Goal: Task Accomplishment & Management: Complete application form

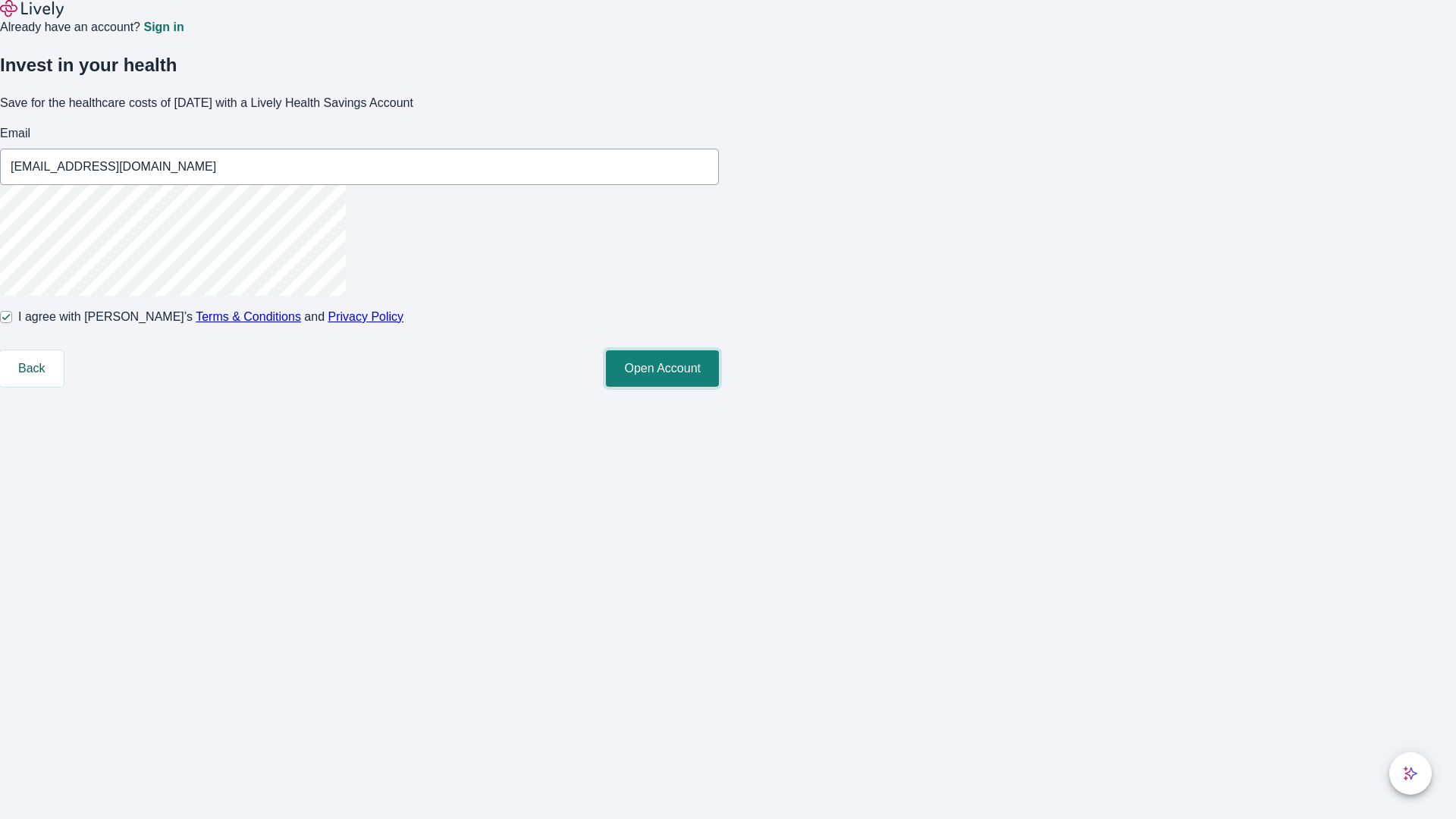
click at [718, 387] on button "Open Account" at bounding box center [662, 369] width 113 height 36
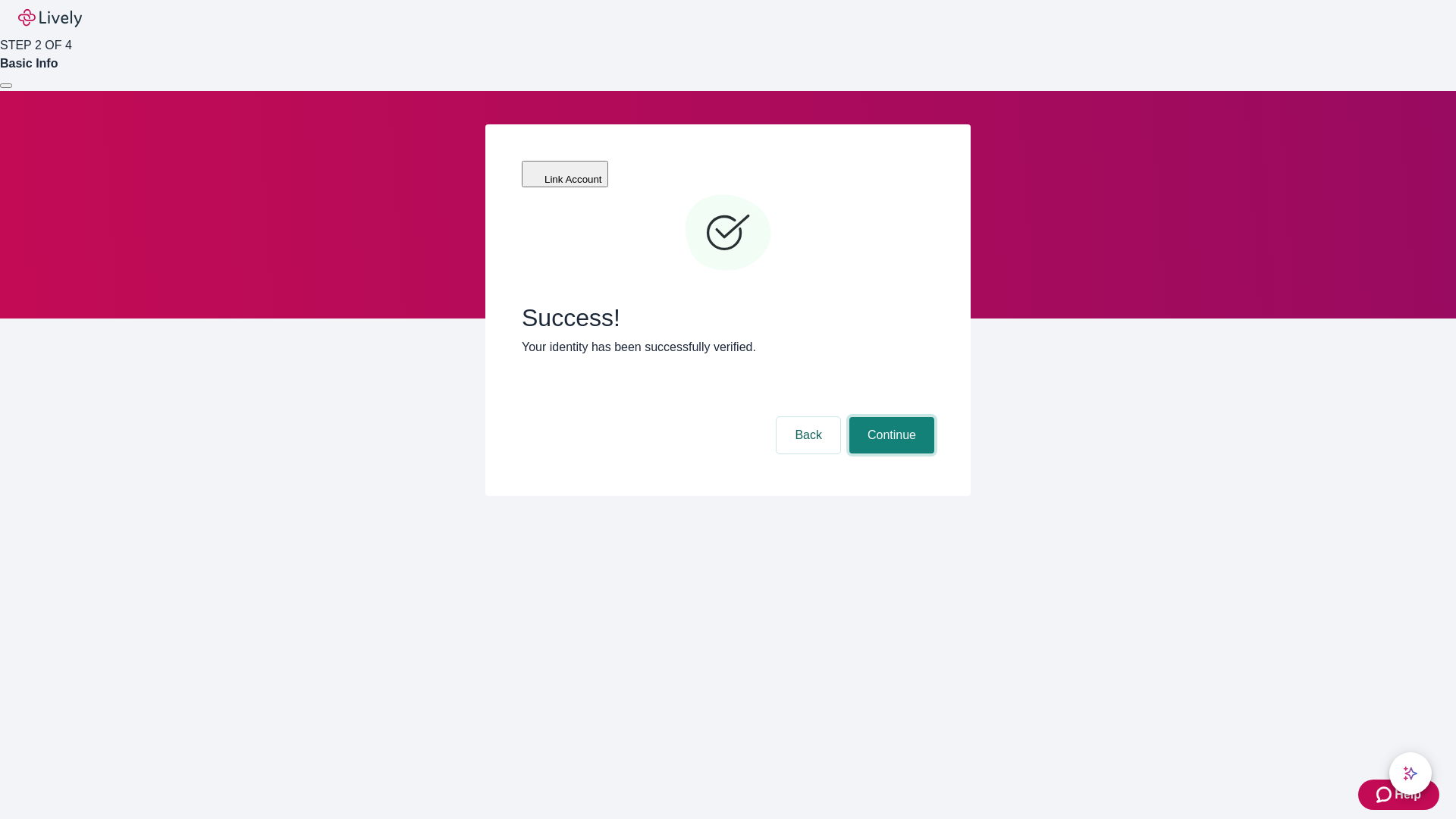
click at [889, 418] on button "Continue" at bounding box center [891, 436] width 85 height 36
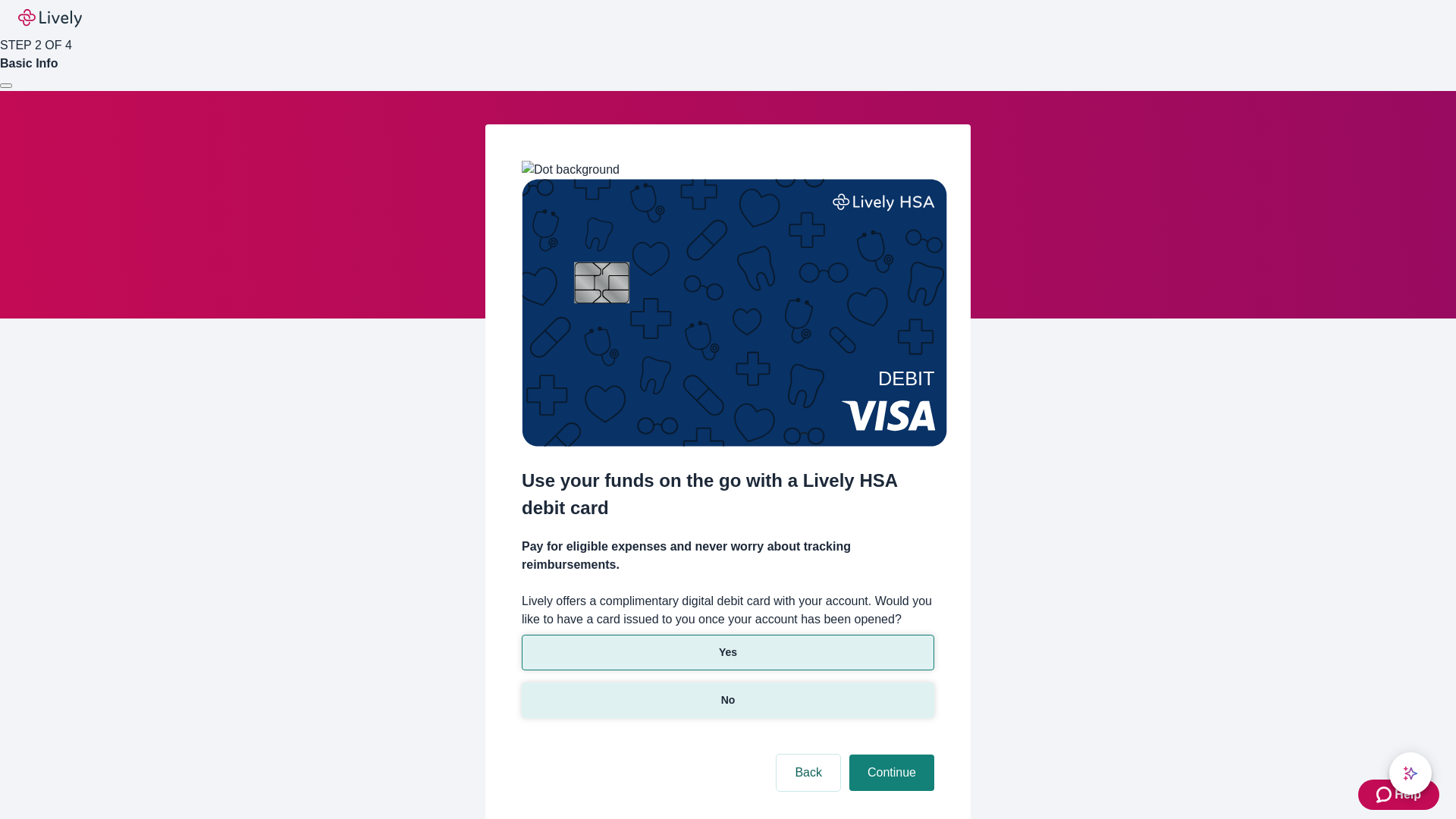
click at [727, 692] on p "No" at bounding box center [728, 700] width 14 height 16
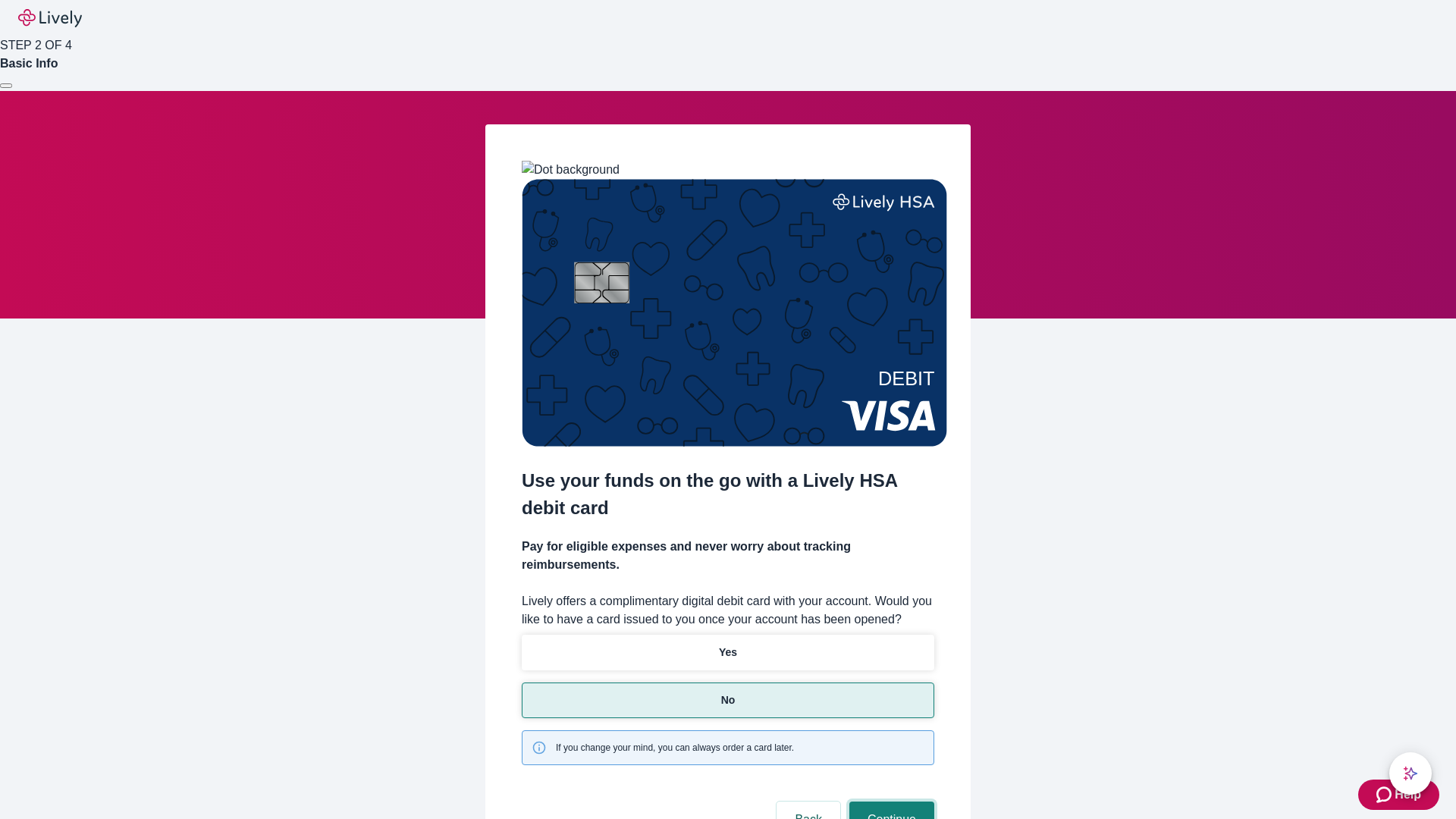
click at [889, 802] on button "Continue" at bounding box center [891, 820] width 85 height 36
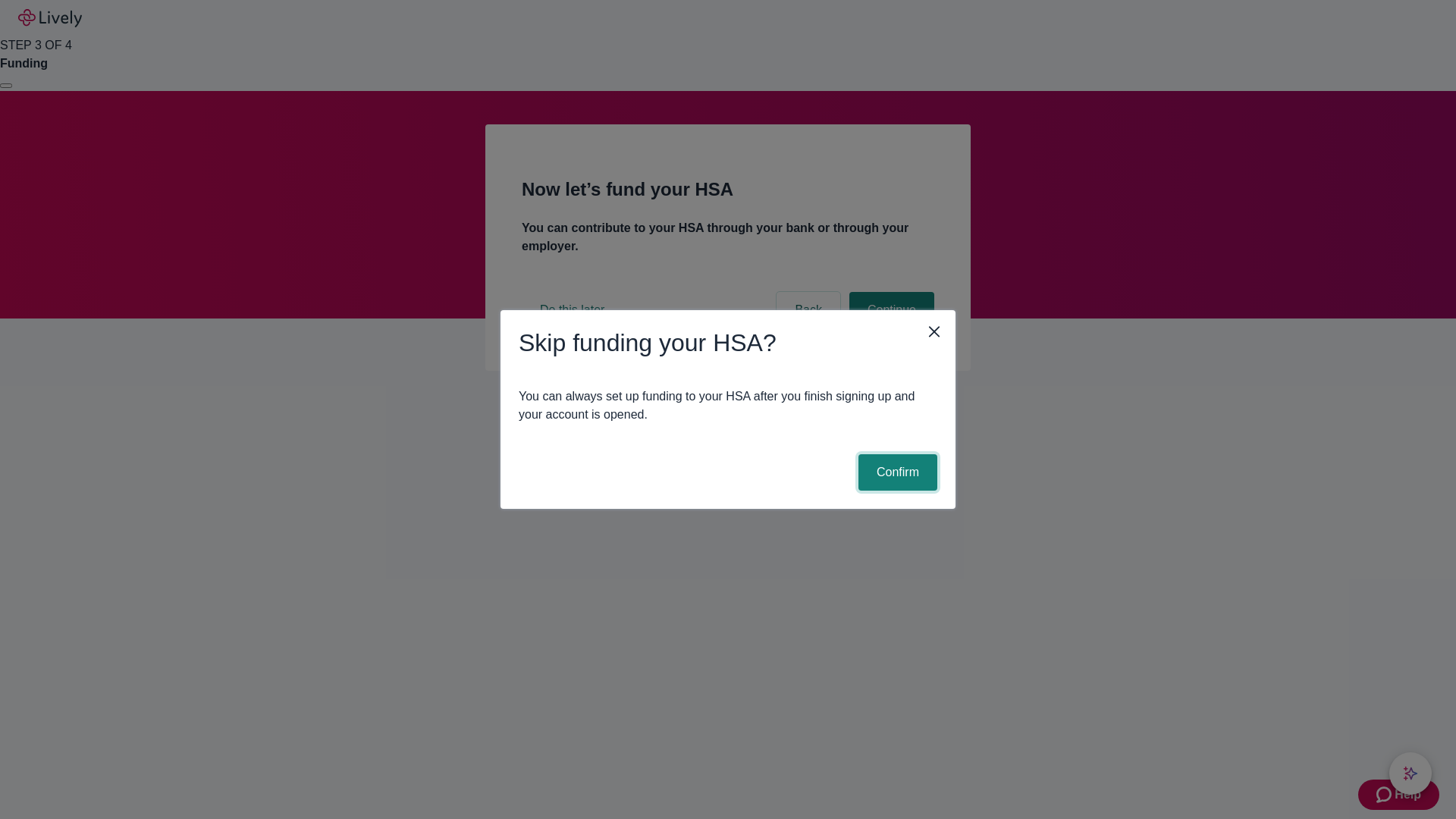
click at [896, 473] on button "Confirm" at bounding box center [898, 473] width 79 height 36
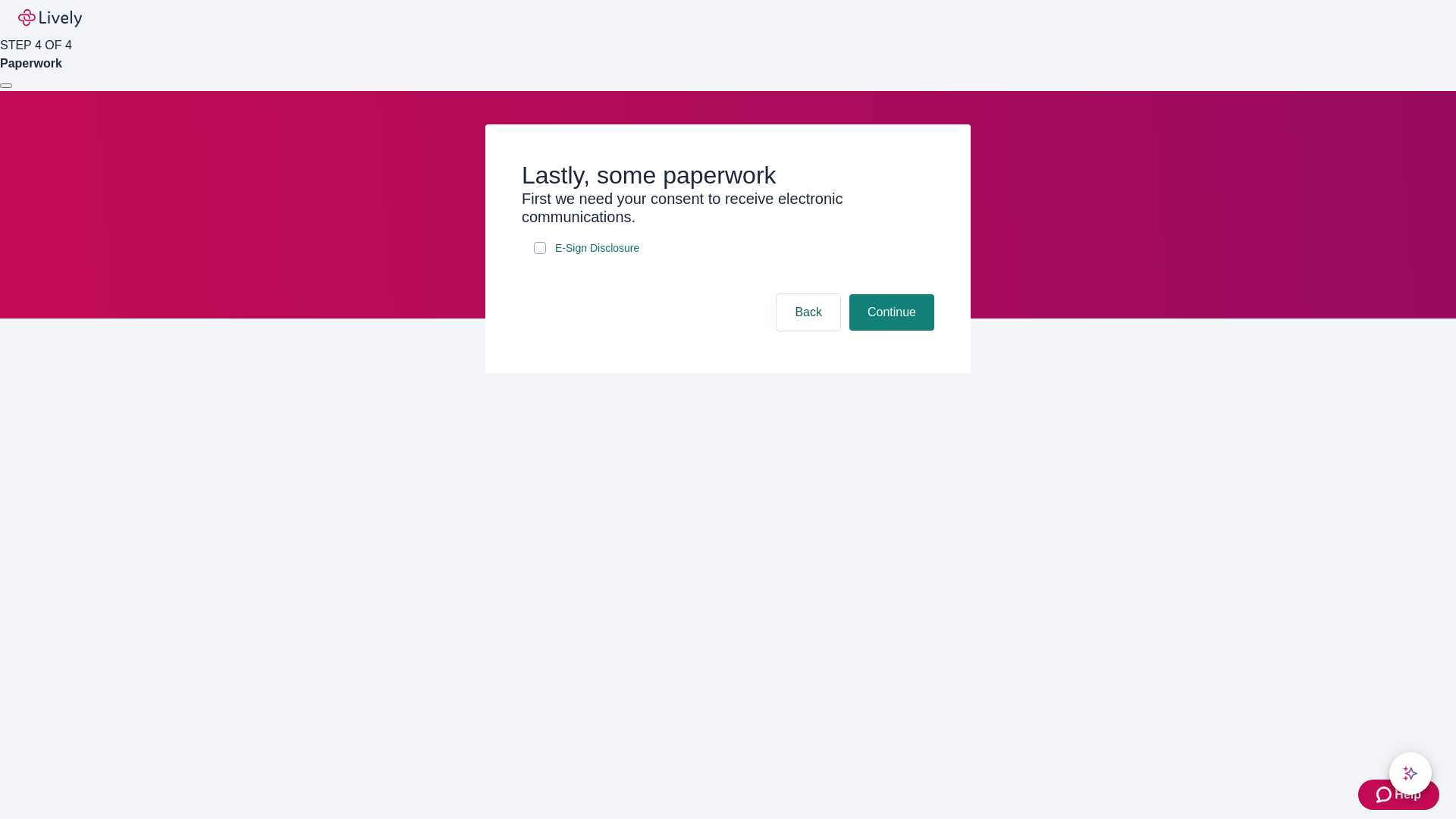
click at [539, 255] on input "E-Sign Disclosure" at bounding box center [539, 248] width 12 height 12
checkbox input "true"
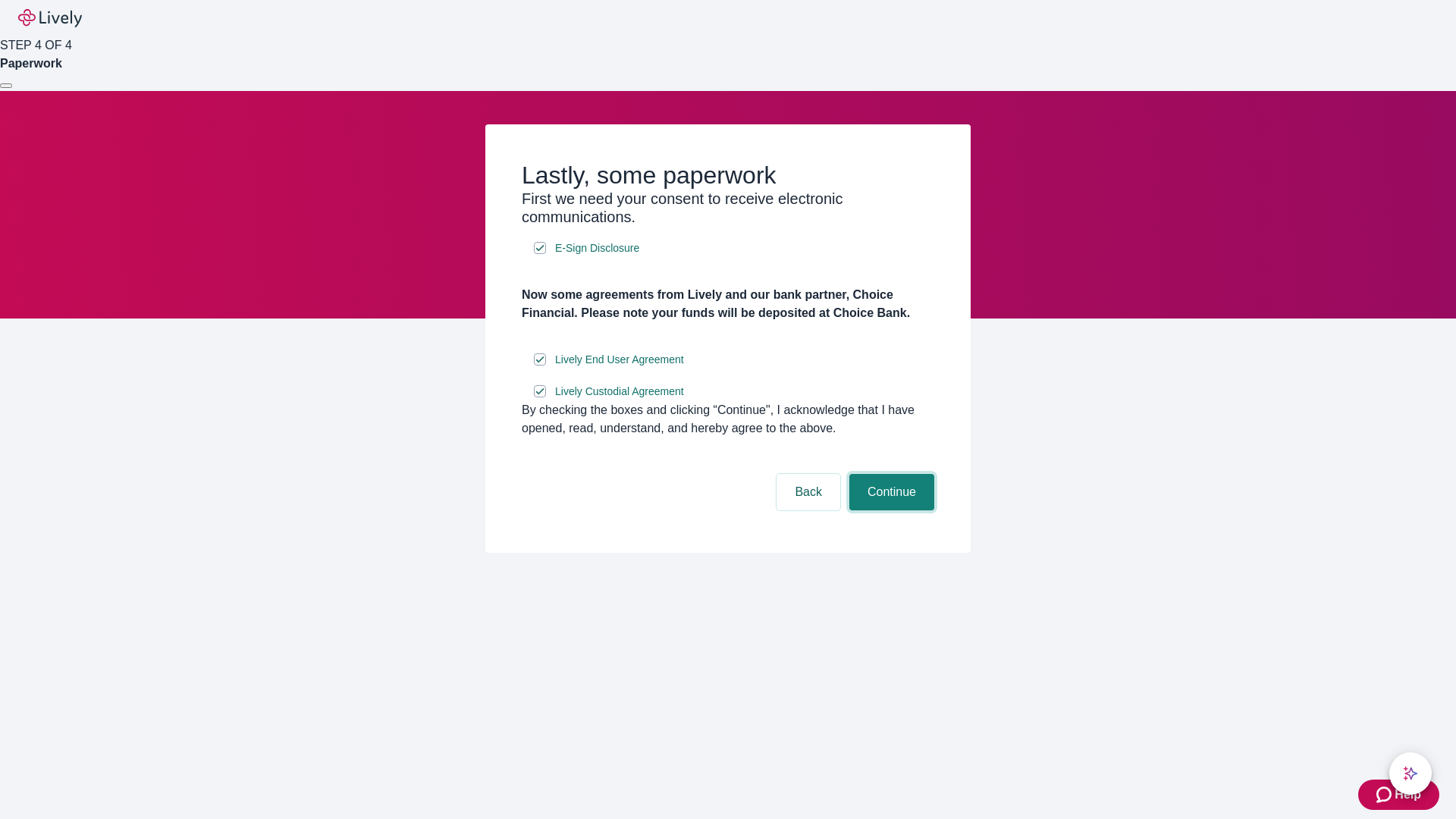
click at [889, 510] on button "Continue" at bounding box center [891, 492] width 85 height 36
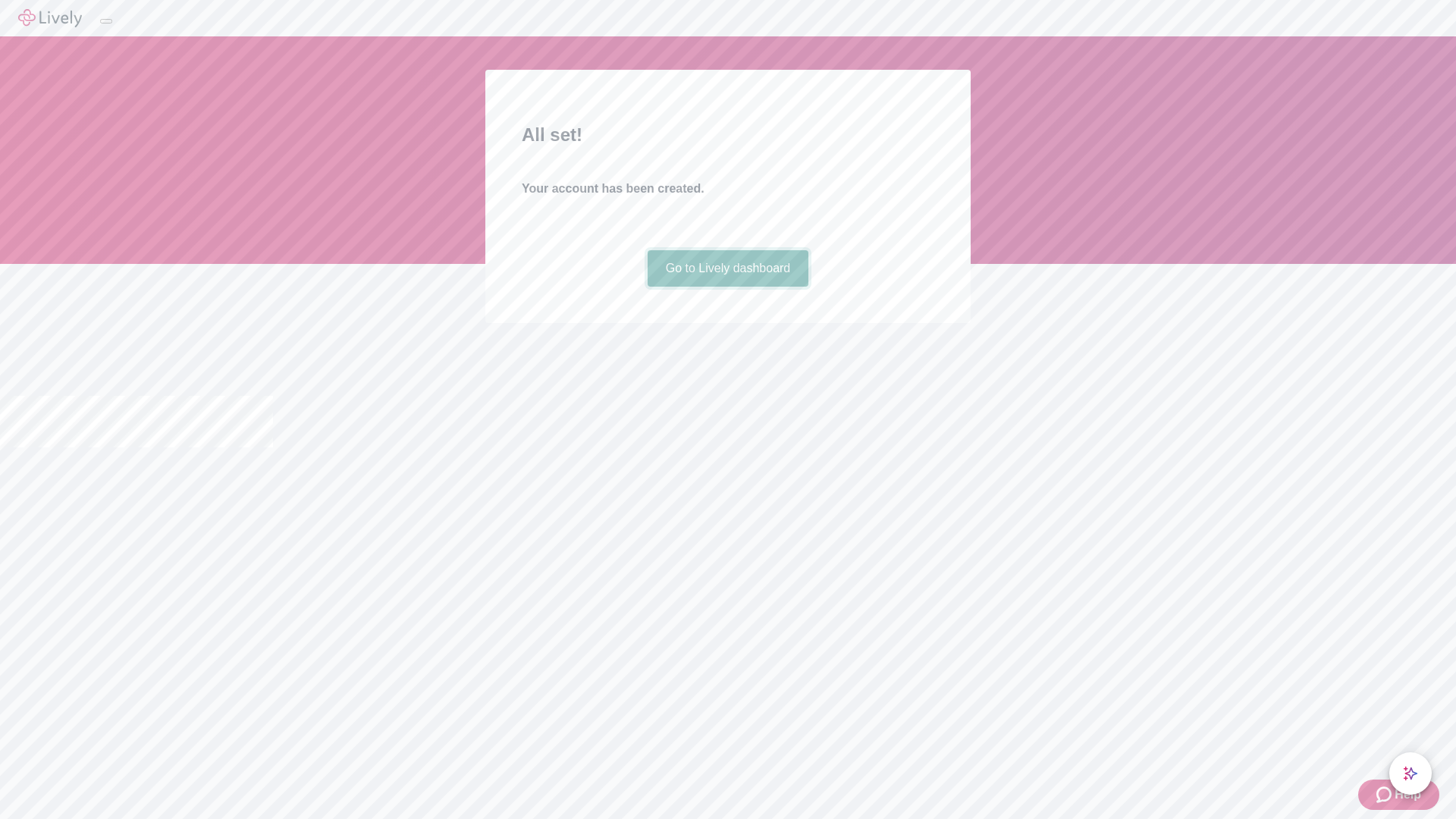
click at [727, 287] on link "Go to Lively dashboard" at bounding box center [727, 269] width 161 height 36
